Goal: Navigation & Orientation: Find specific page/section

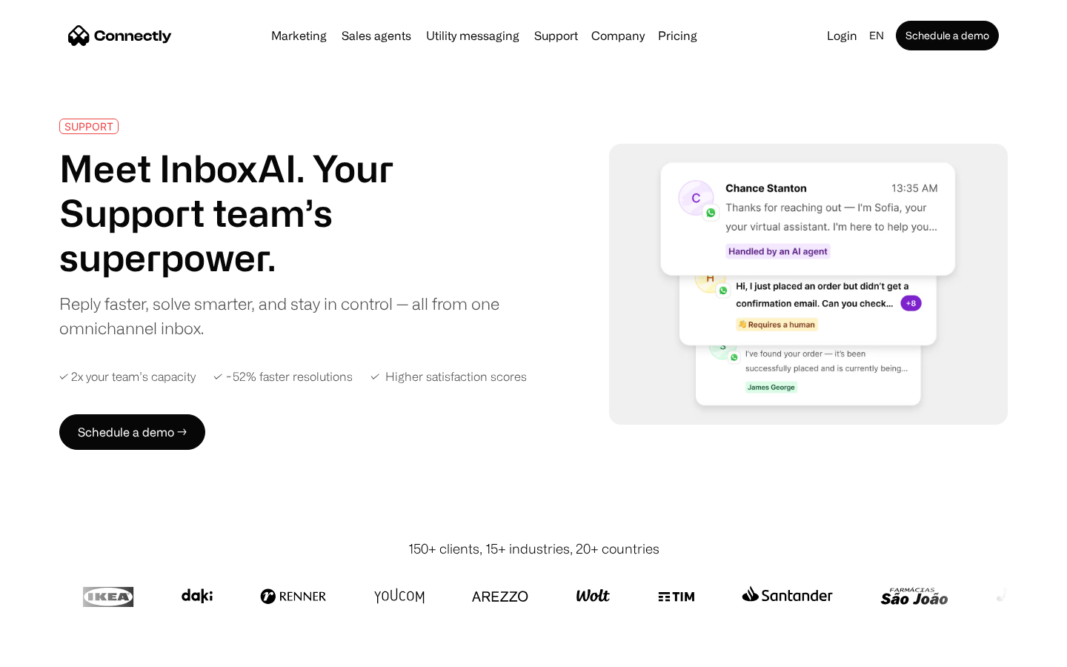
scroll to position [5812, 0]
